Goal: Find specific page/section

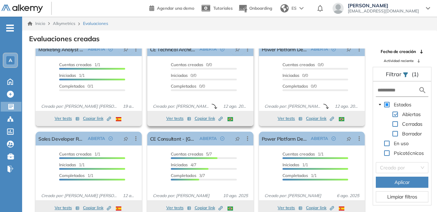
scroll to position [17, 0]
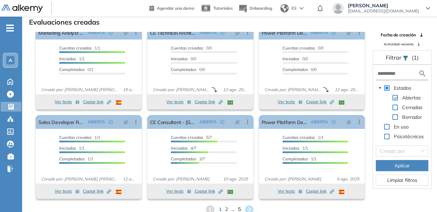
click at [238, 209] on span "5" at bounding box center [238, 209] width 3 height 8
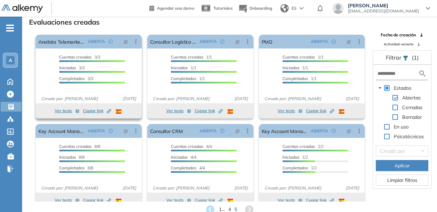
scroll to position [9, 0]
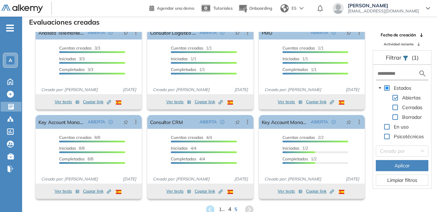
click at [229, 209] on span "4" at bounding box center [229, 209] width 3 height 8
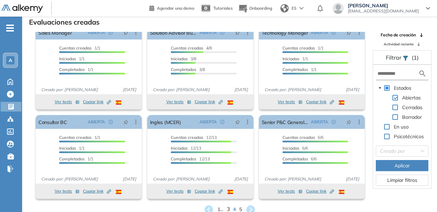
click at [227, 209] on span "3" at bounding box center [227, 209] width 3 height 8
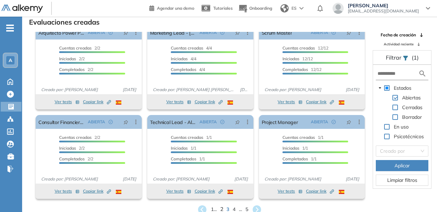
click at [222, 208] on span "2" at bounding box center [221, 209] width 3 height 8
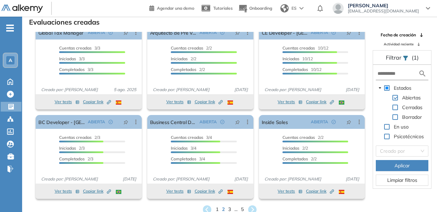
click at [219, 206] on div "1 2 3 ... 5" at bounding box center [230, 209] width 404 height 10
click at [217, 207] on span "1" at bounding box center [216, 209] width 3 height 8
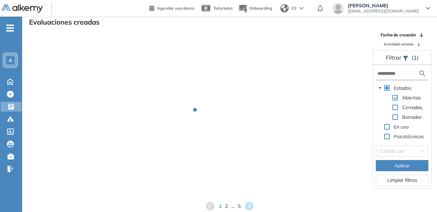
scroll to position [0, 0]
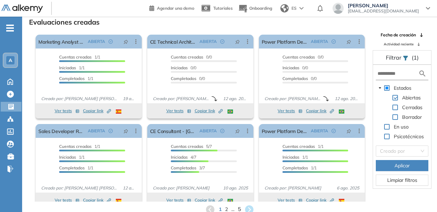
click at [238, 207] on span "5" at bounding box center [238, 209] width 3 height 8
